Goal: Information Seeking & Learning: Learn about a topic

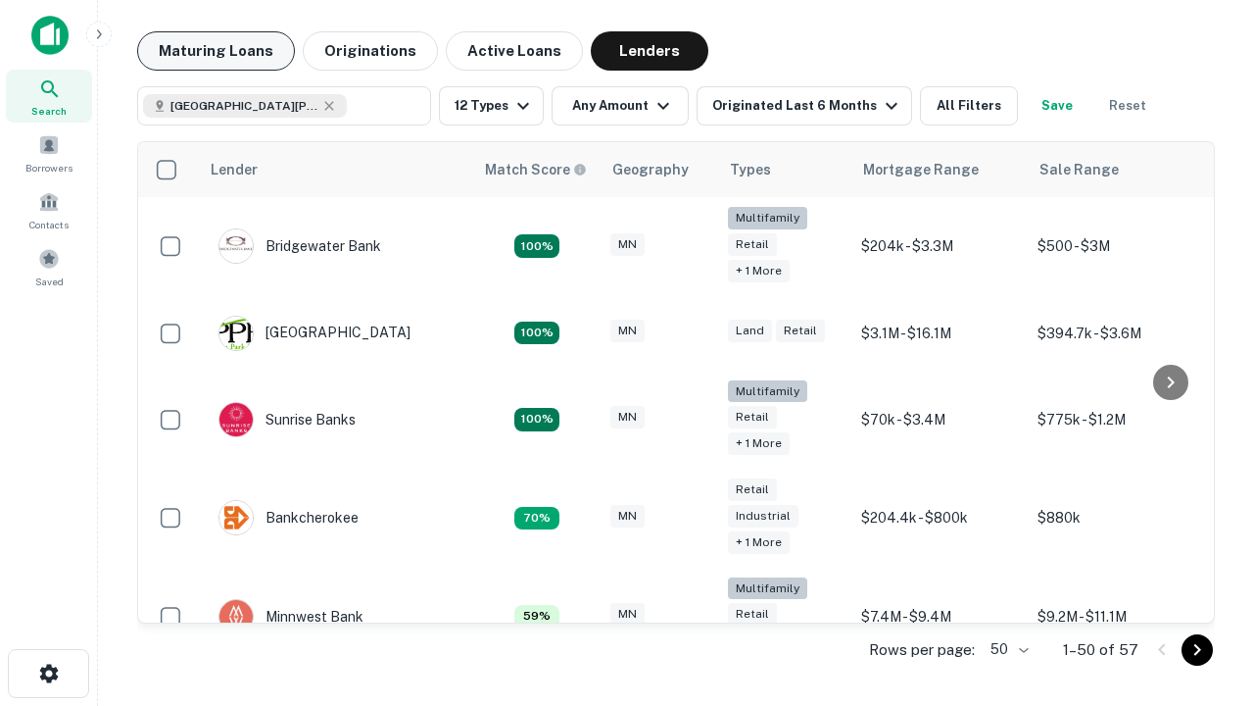
click at [216, 51] on button "Maturing Loans" at bounding box center [216, 50] width 158 height 39
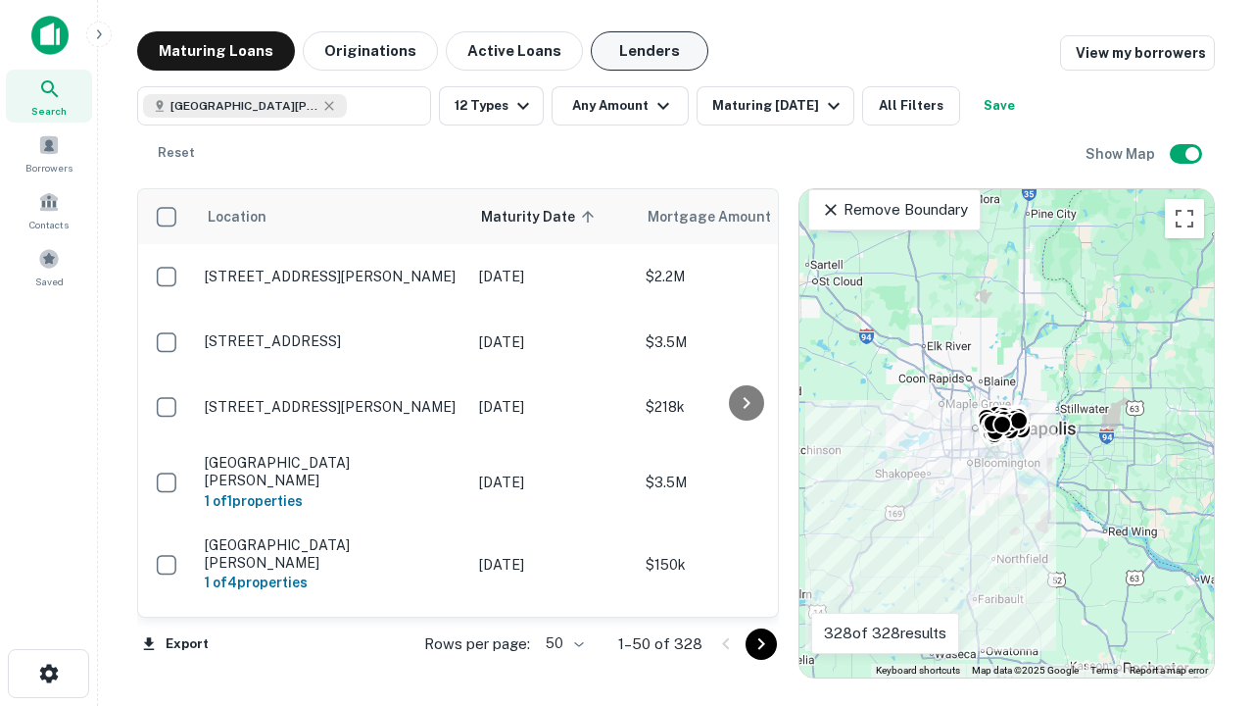
click at [650, 51] on button "Lenders" at bounding box center [650, 50] width 118 height 39
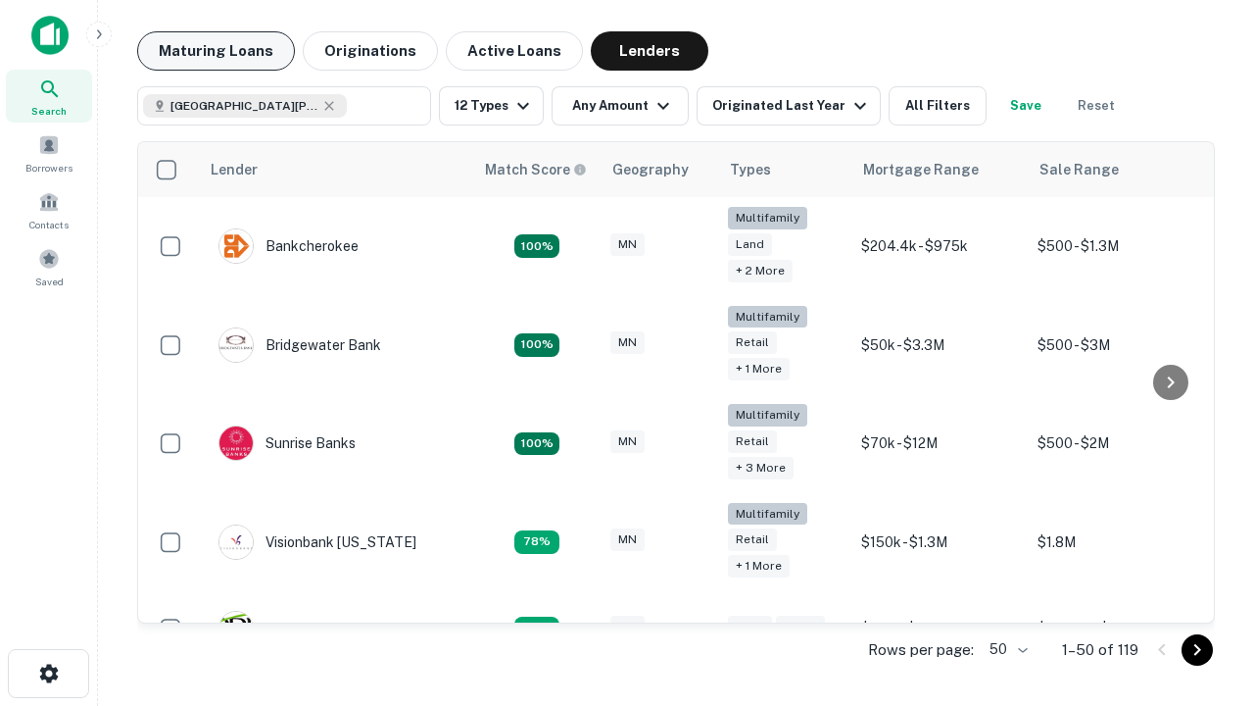
click at [216, 51] on button "Maturing Loans" at bounding box center [216, 50] width 158 height 39
